Goal: Find specific page/section: Find specific page/section

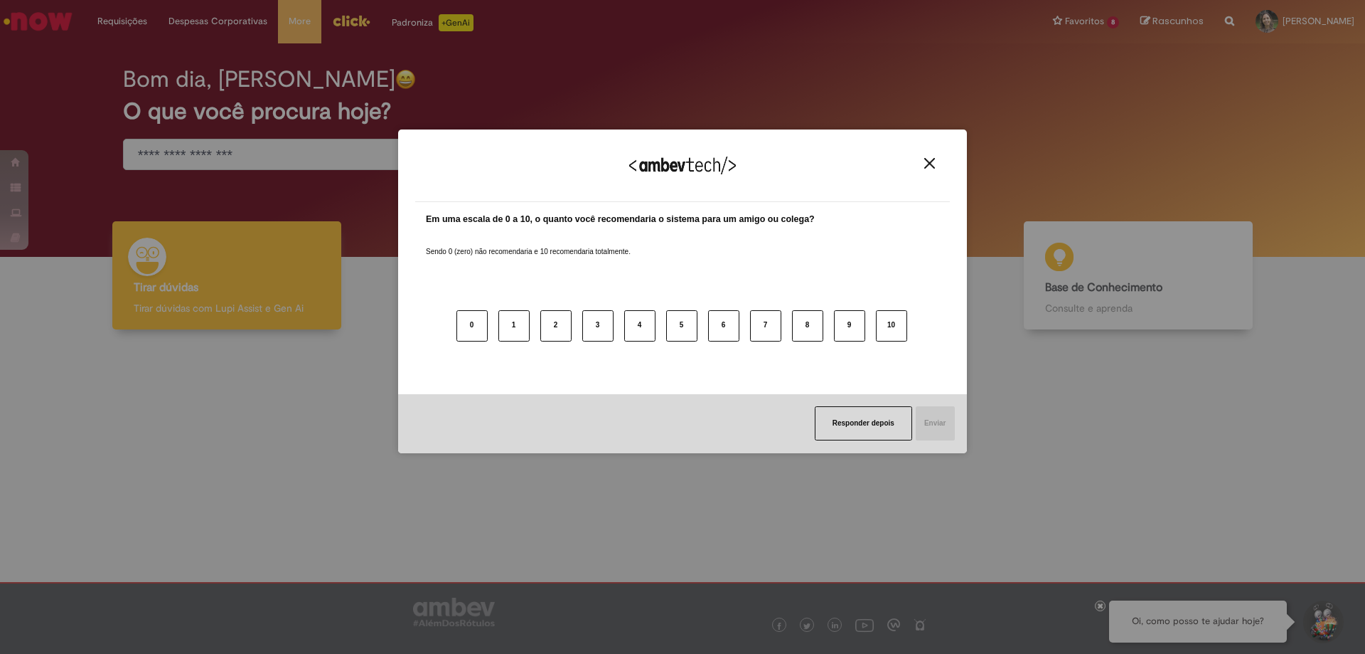
click at [929, 161] on img "Close" at bounding box center [930, 163] width 11 height 11
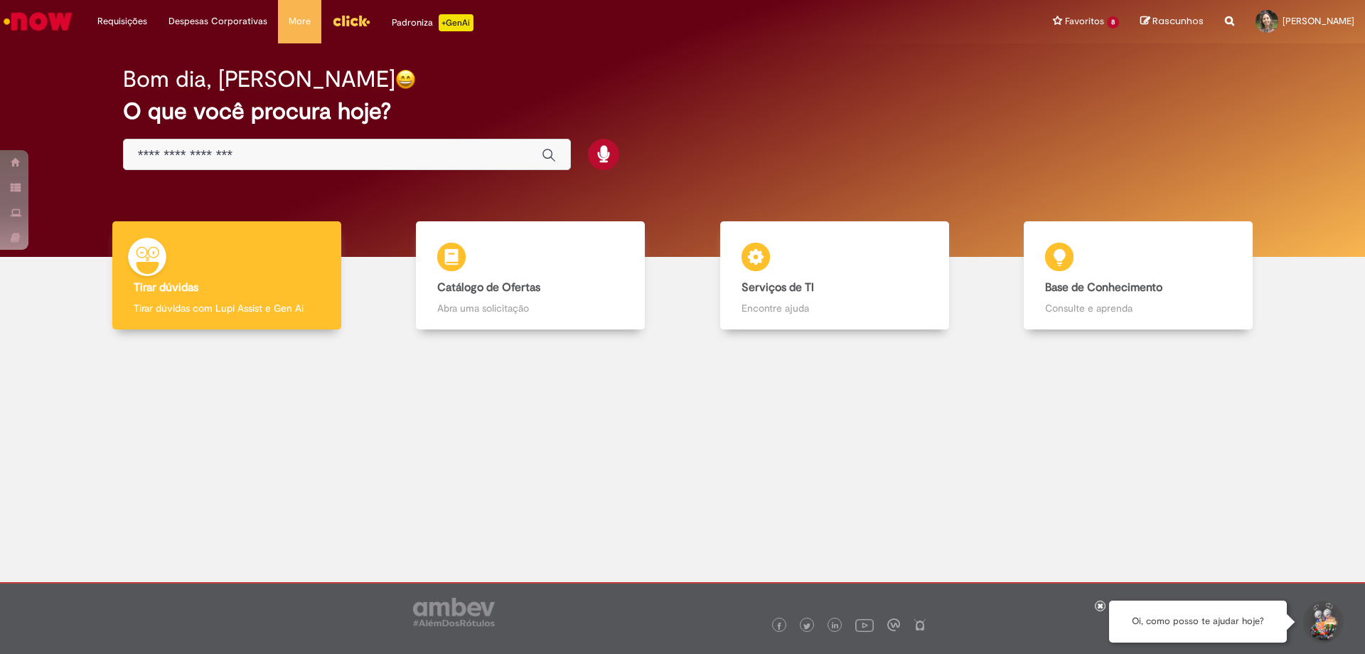
click at [214, 150] on input "Basta digitar aqui" at bounding box center [333, 155] width 390 height 16
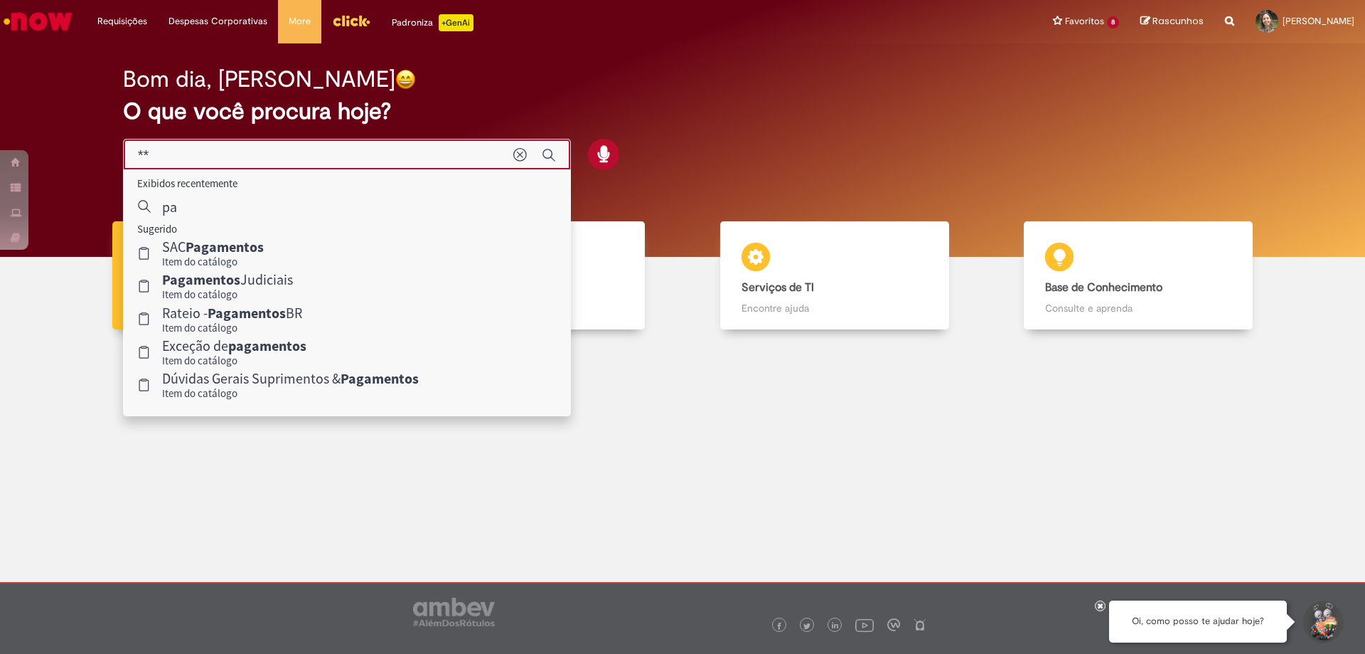
type input "*"
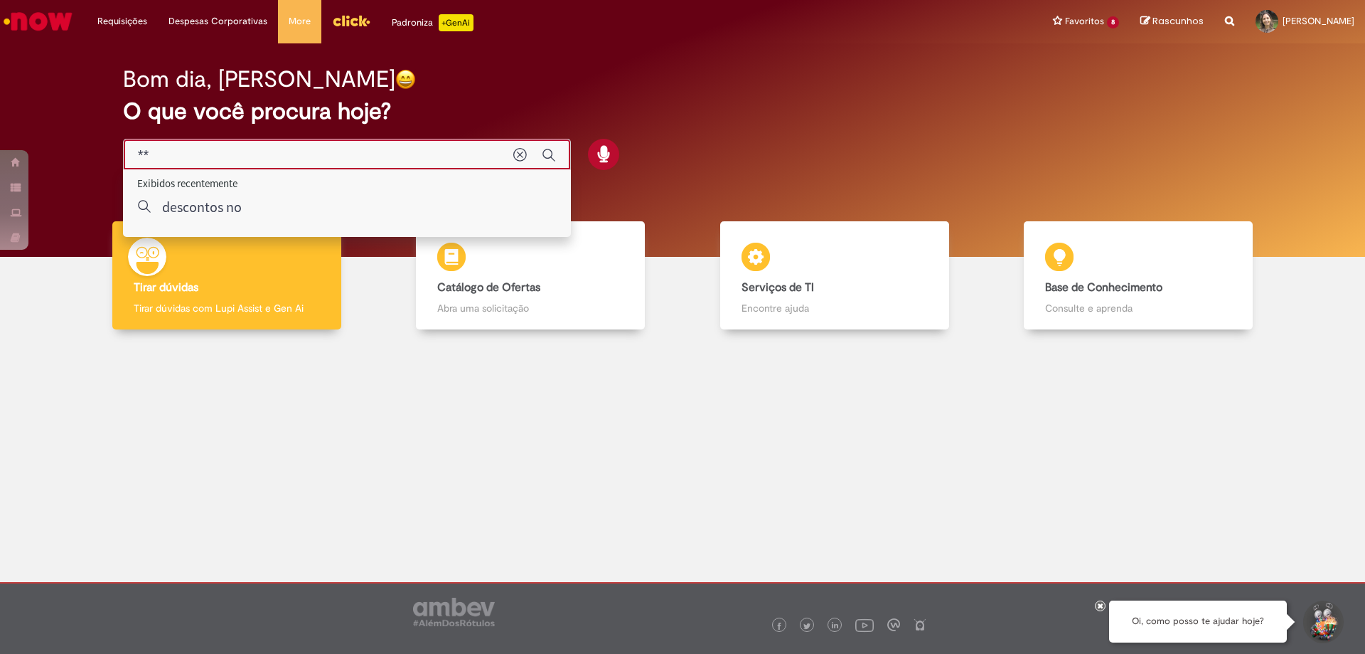
type input "*"
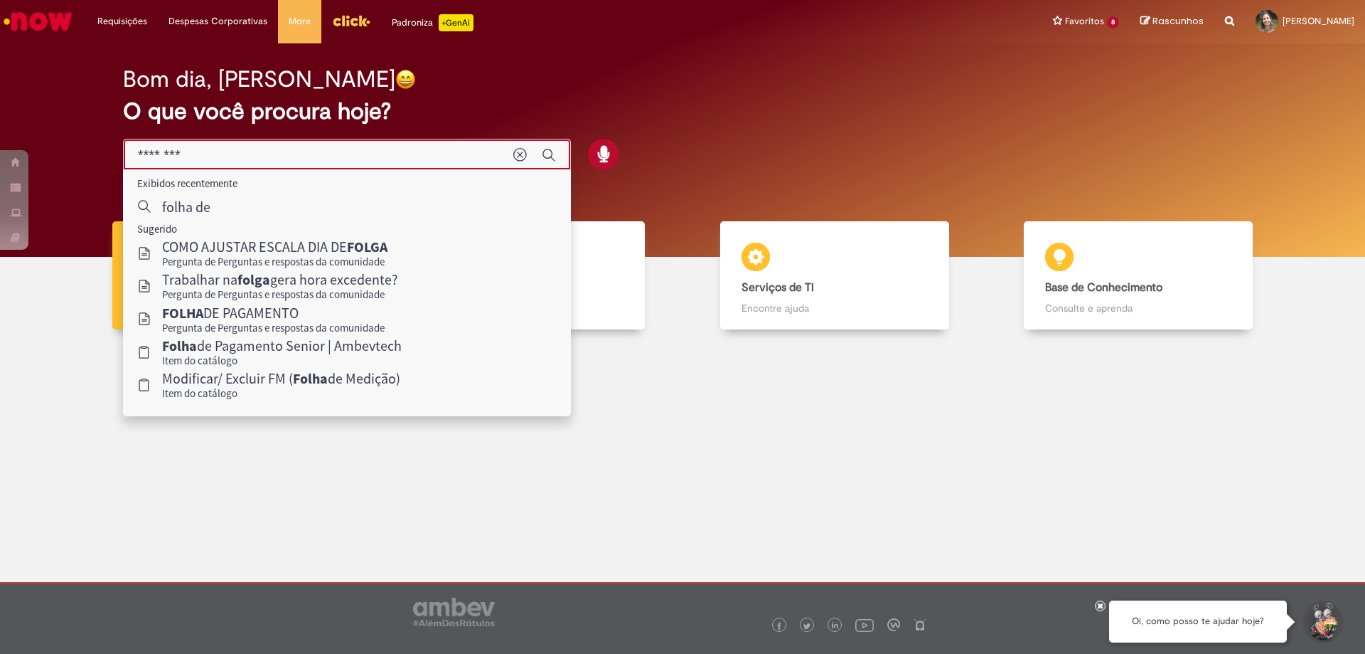
type input "********"
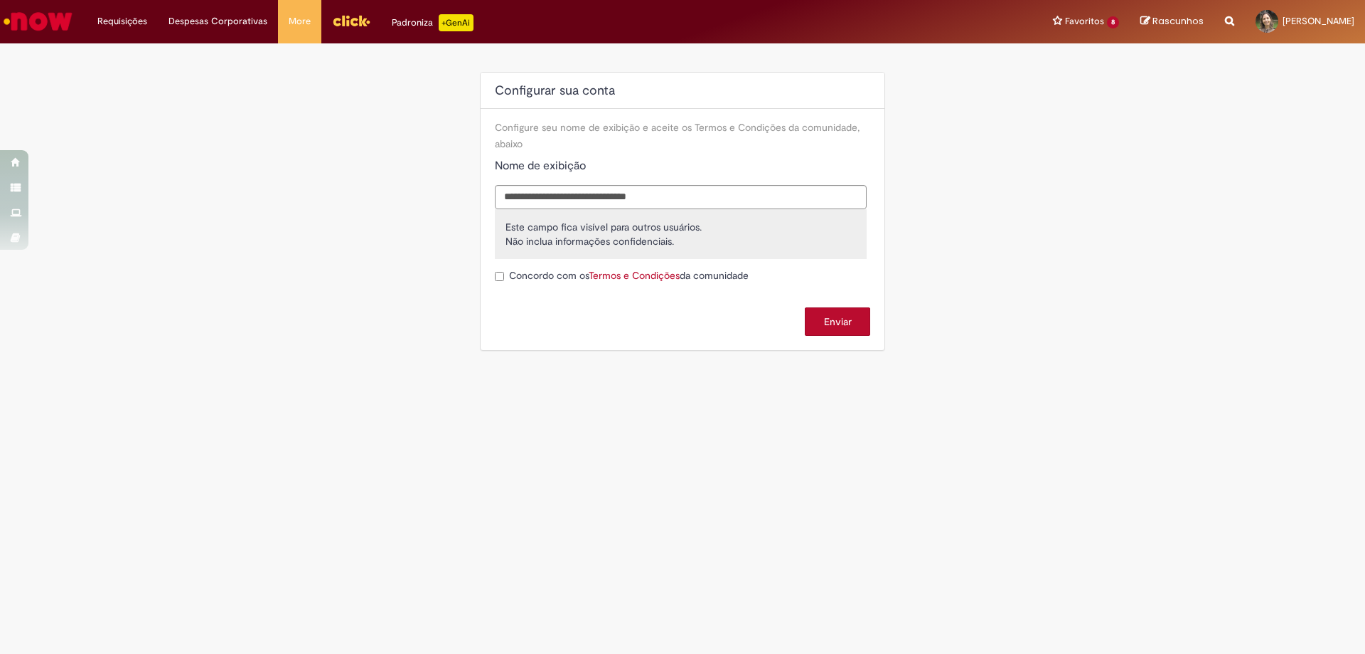
click at [819, 319] on button "Enviar" at bounding box center [837, 321] width 65 height 28
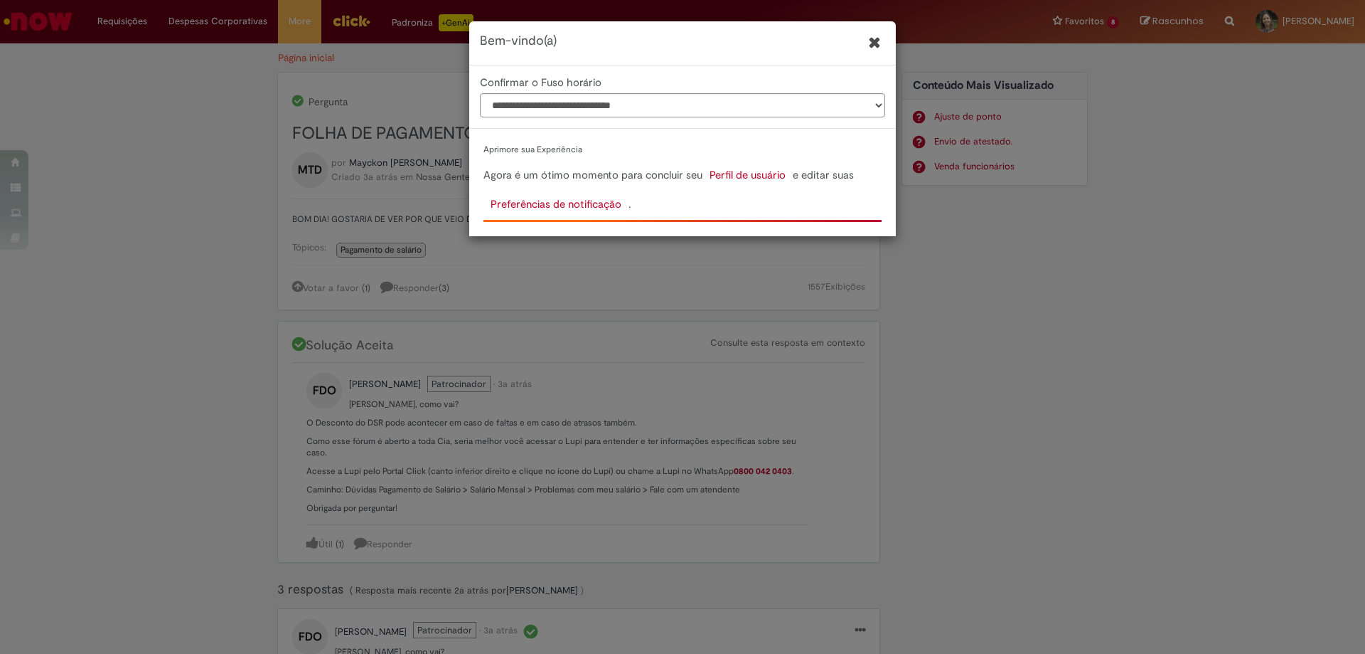
click at [878, 38] on icon "Fechar" at bounding box center [875, 42] width 14 height 16
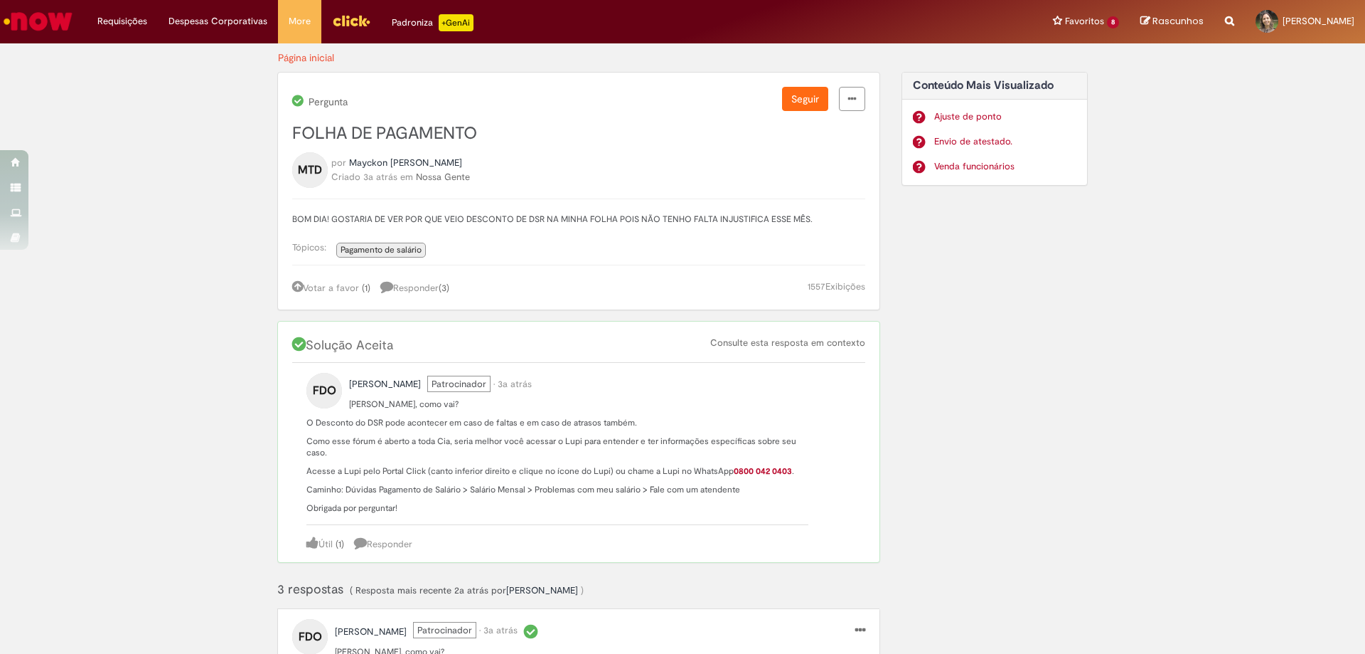
click at [311, 53] on link "Página inicial" at bounding box center [306, 57] width 56 height 13
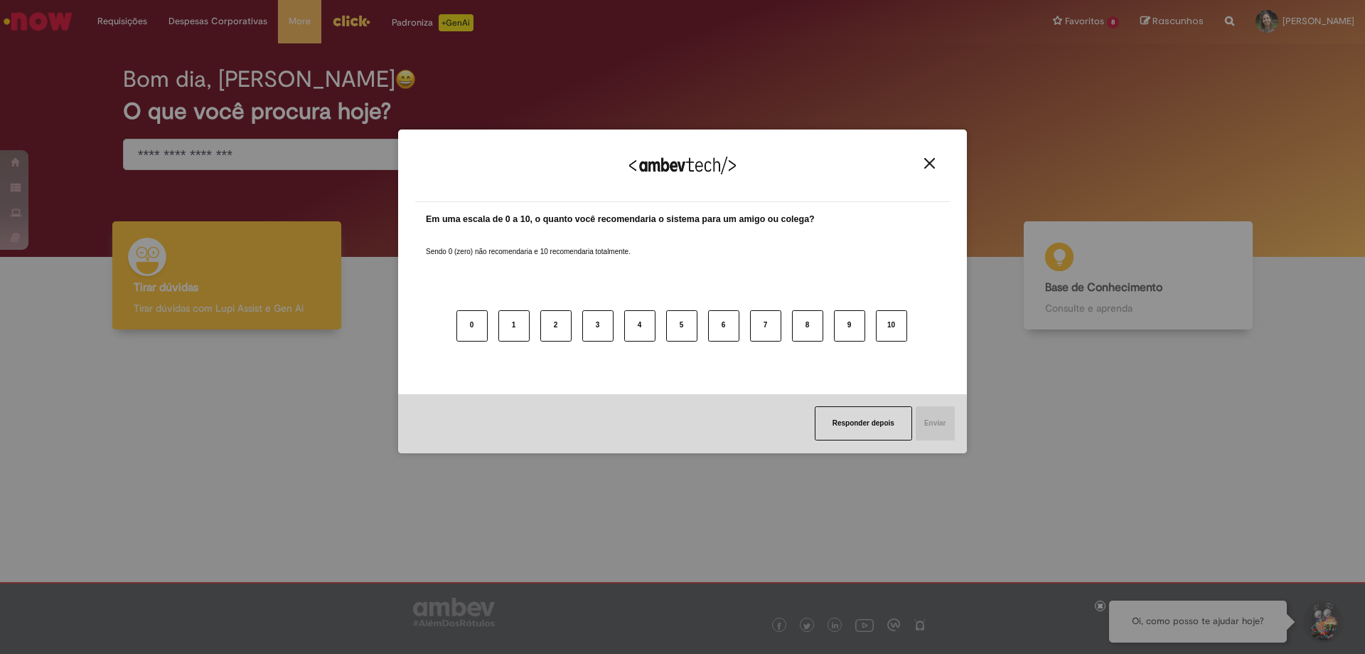
click at [922, 164] on button "Close" at bounding box center [929, 163] width 19 height 12
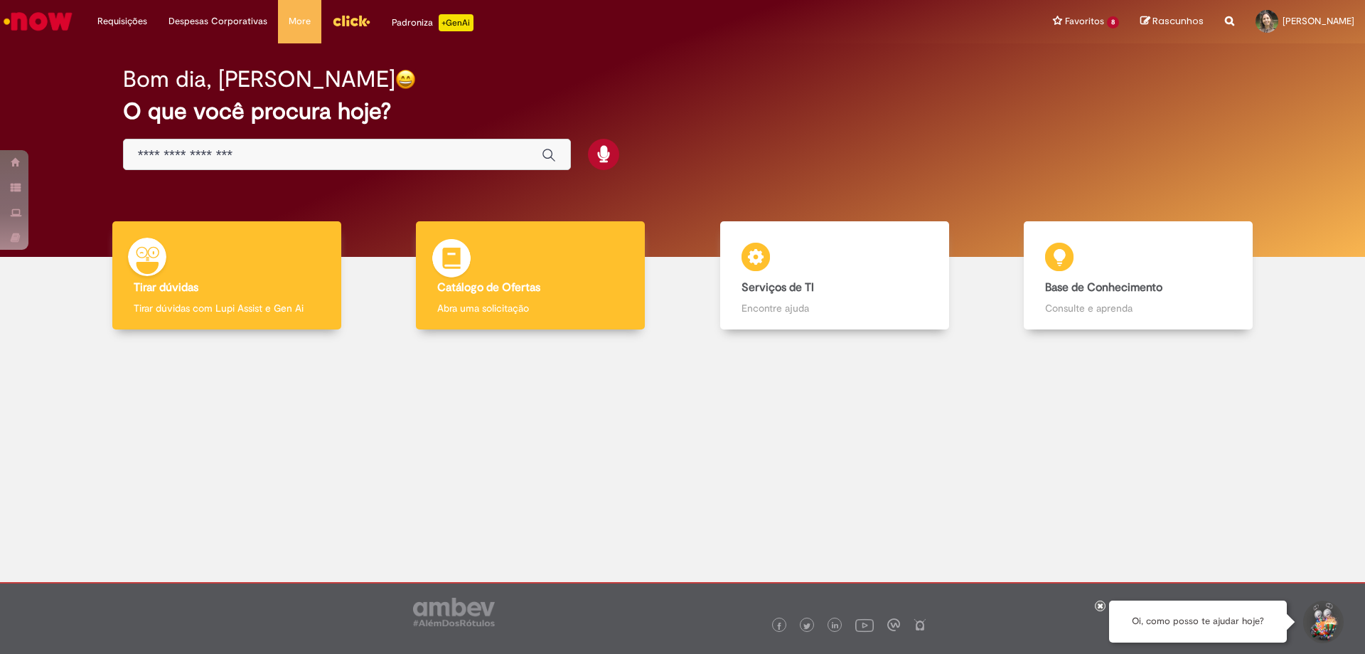
click at [530, 266] on div "Catálogo de Ofertas Catálogo de Ofertas Abra uma solicitação" at bounding box center [530, 275] width 229 height 109
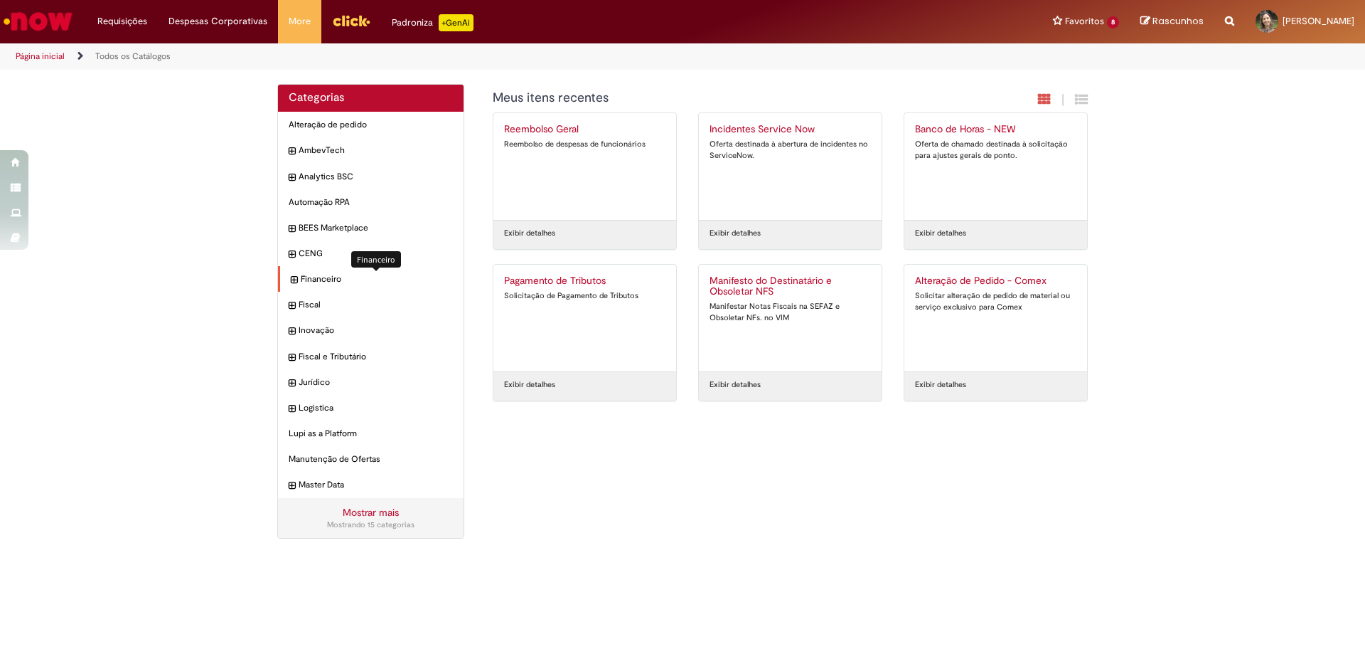
click at [318, 279] on span "Financeiro Itens" at bounding box center [377, 279] width 152 height 12
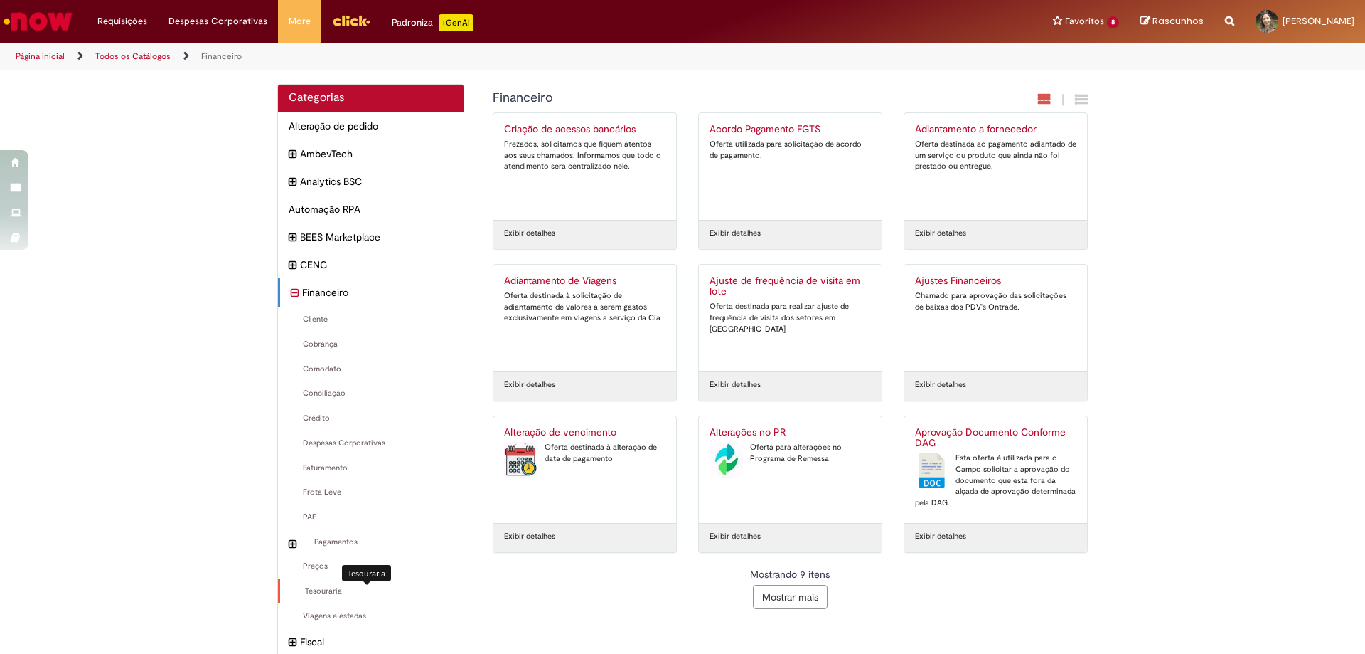
click at [325, 592] on span "Tesouraria Itens" at bounding box center [372, 590] width 162 height 11
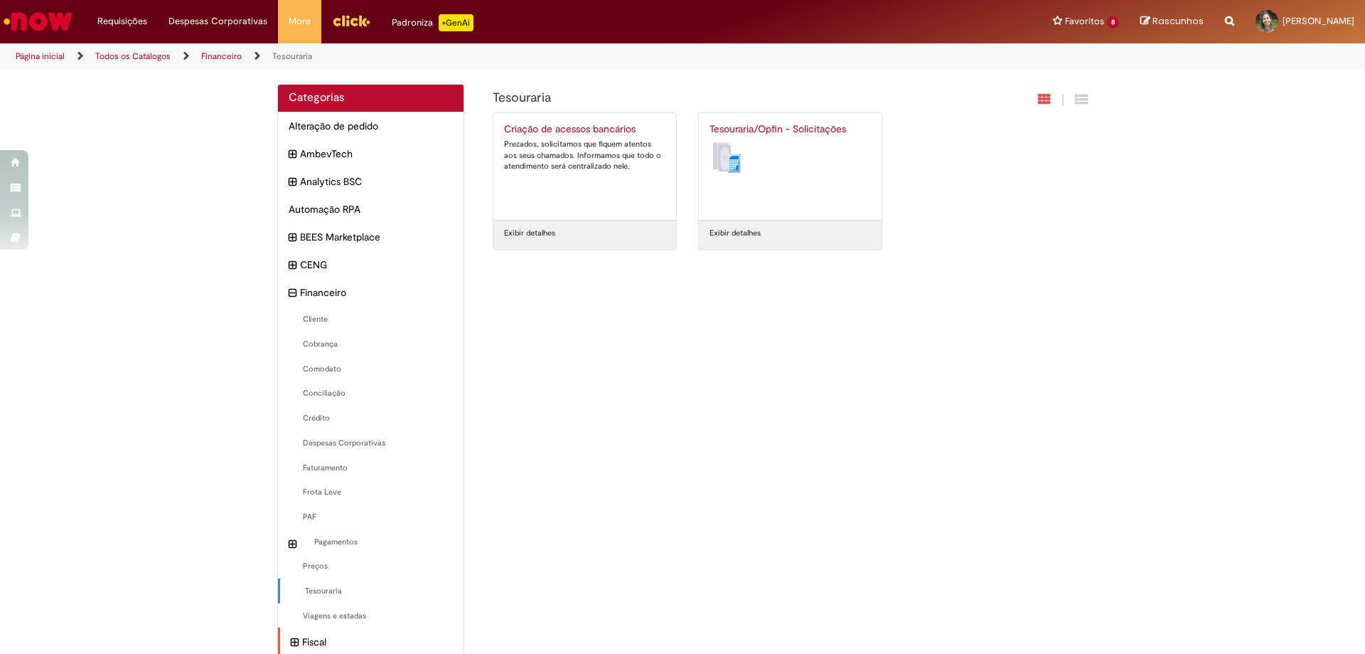
scroll to position [142, 0]
